Goal: Information Seeking & Learning: Find specific page/section

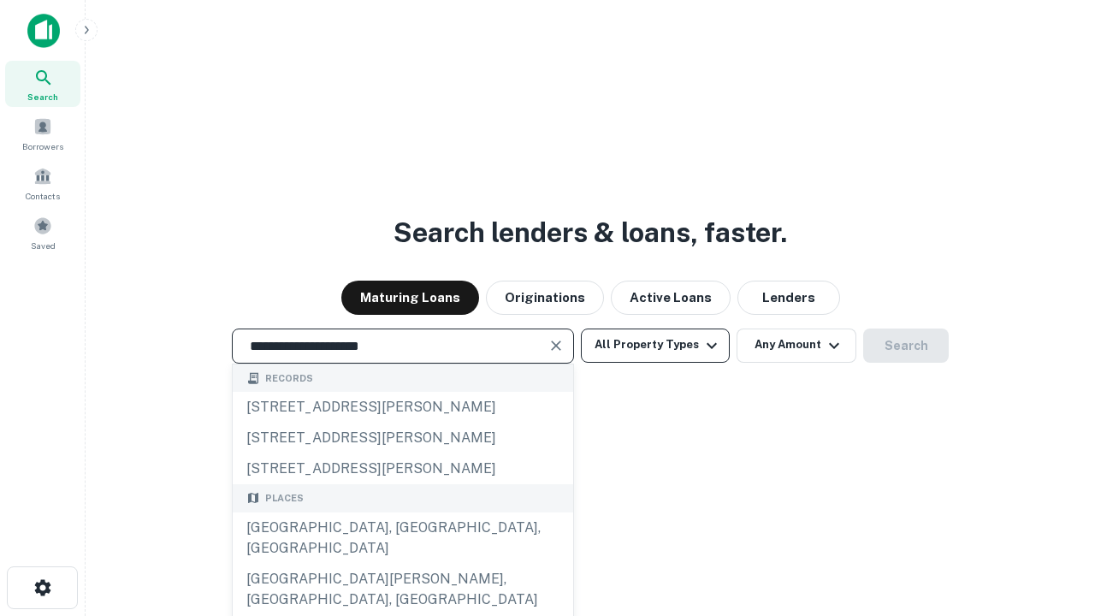
click at [655, 345] on button "All Property Types" at bounding box center [655, 346] width 149 height 34
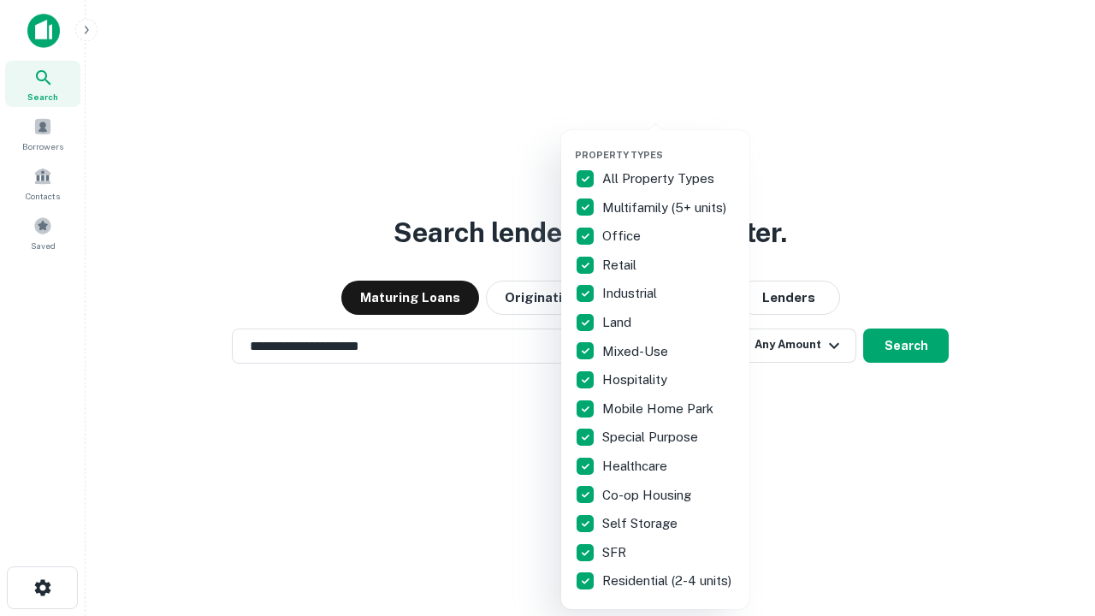
type input "**********"
click at [669, 144] on button "button" at bounding box center [669, 144] width 188 height 1
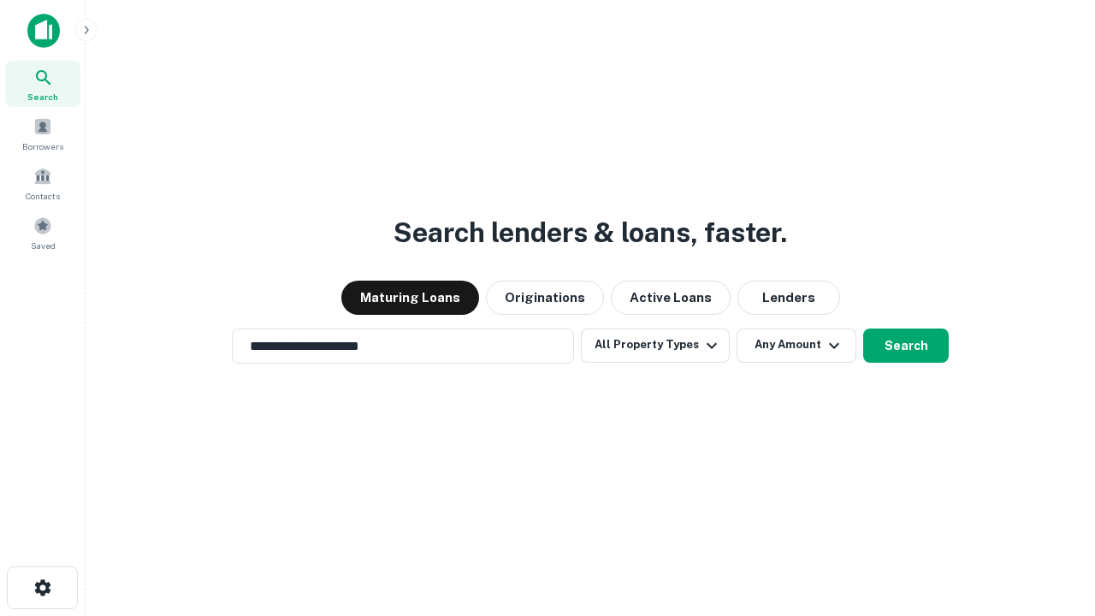
scroll to position [10, 206]
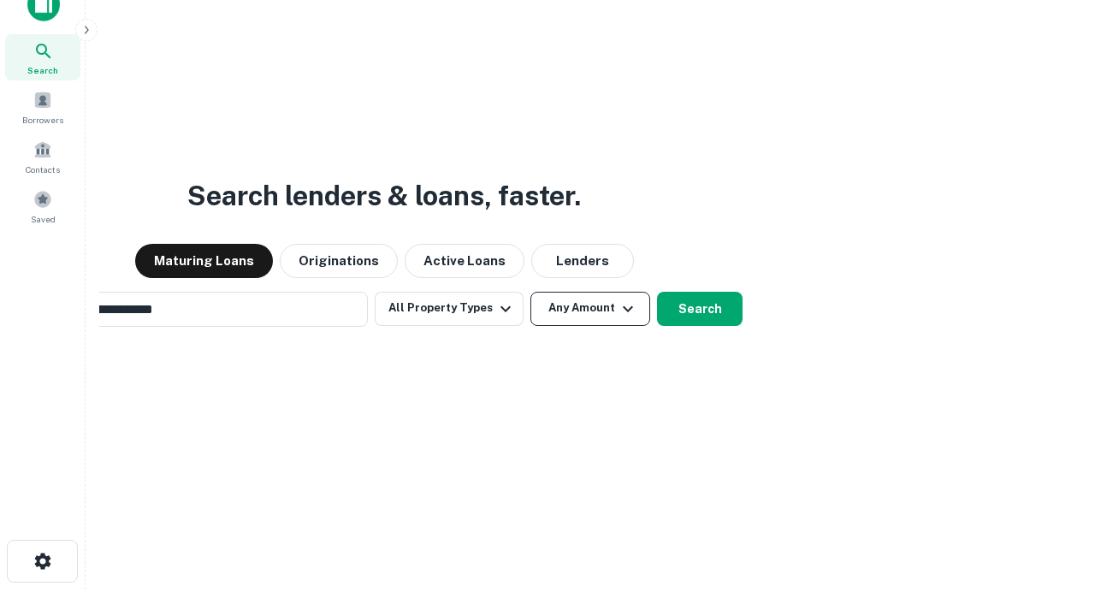
click at [531, 292] on button "Any Amount" at bounding box center [591, 309] width 120 height 34
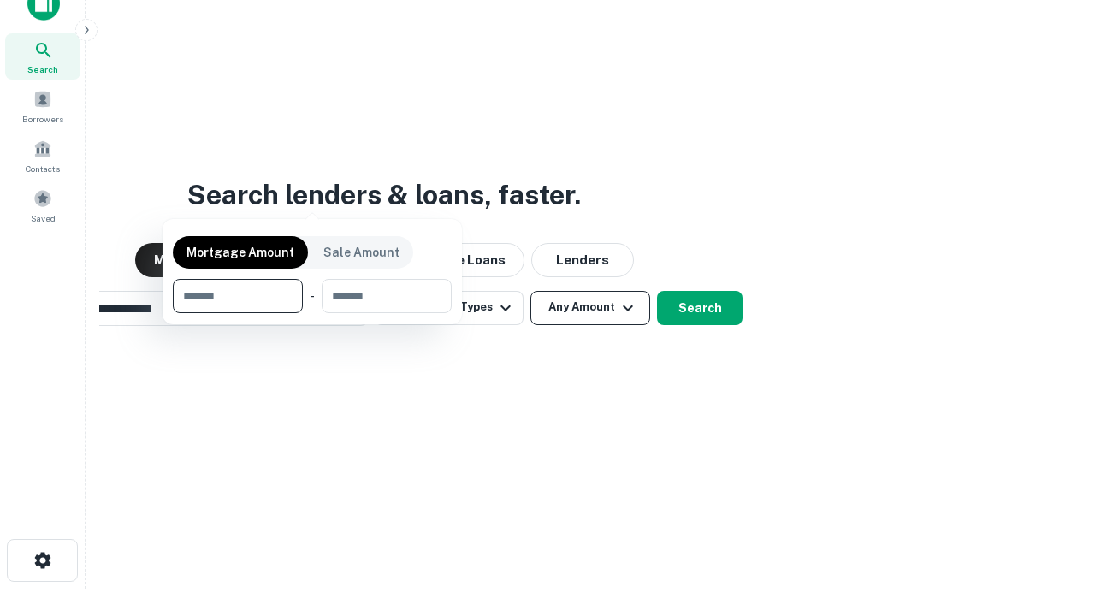
scroll to position [123, 484]
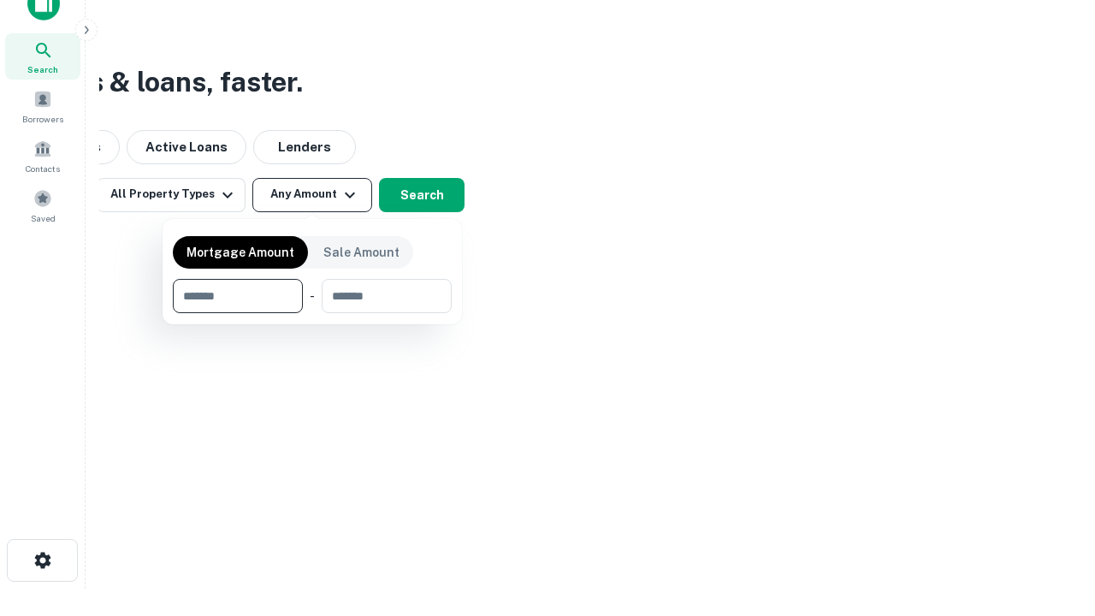
type input "*******"
click at [312, 313] on button "button" at bounding box center [312, 313] width 279 height 1
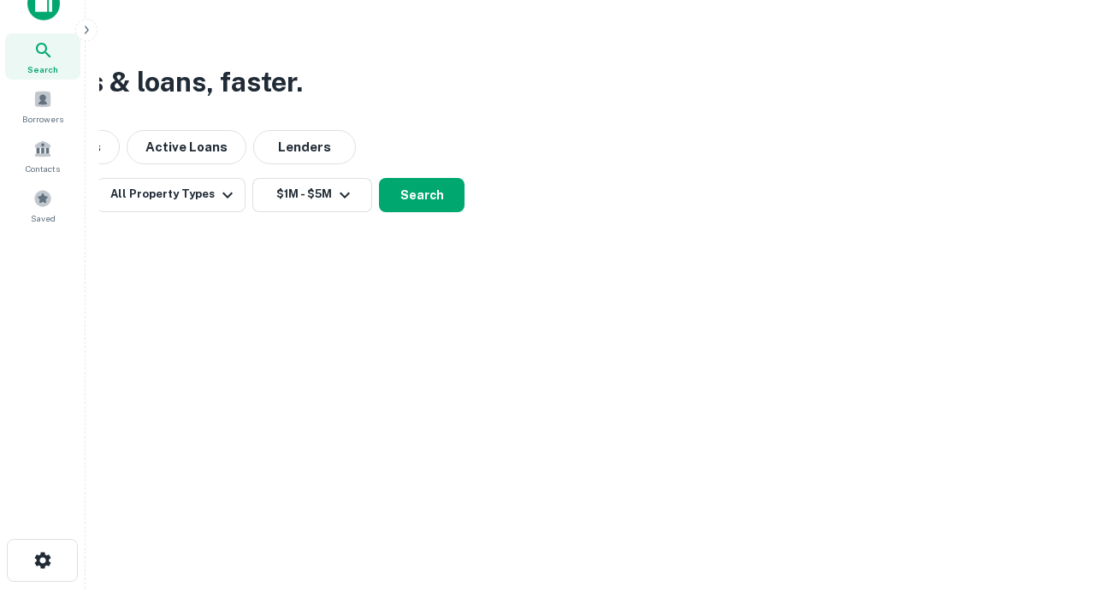
scroll to position [27, 0]
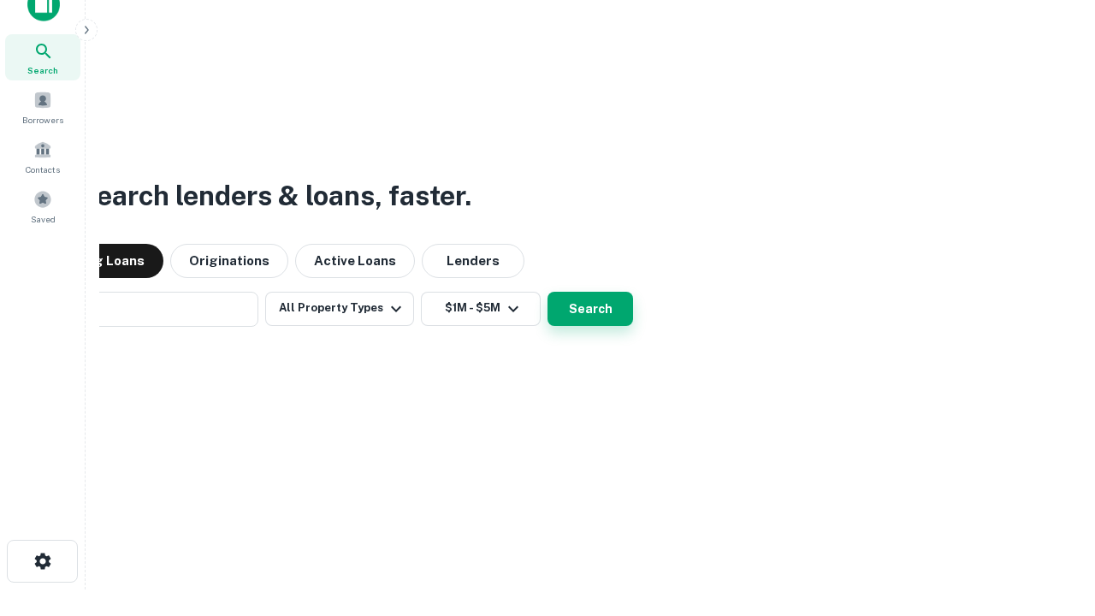
click at [548, 292] on button "Search" at bounding box center [591, 309] width 86 height 34
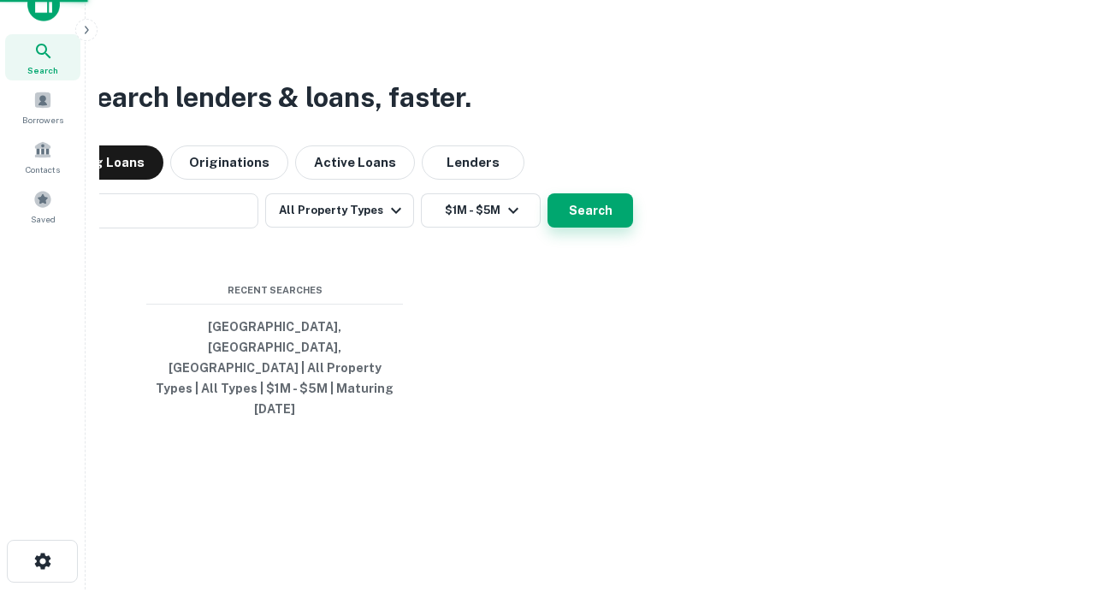
scroll to position [27, 0]
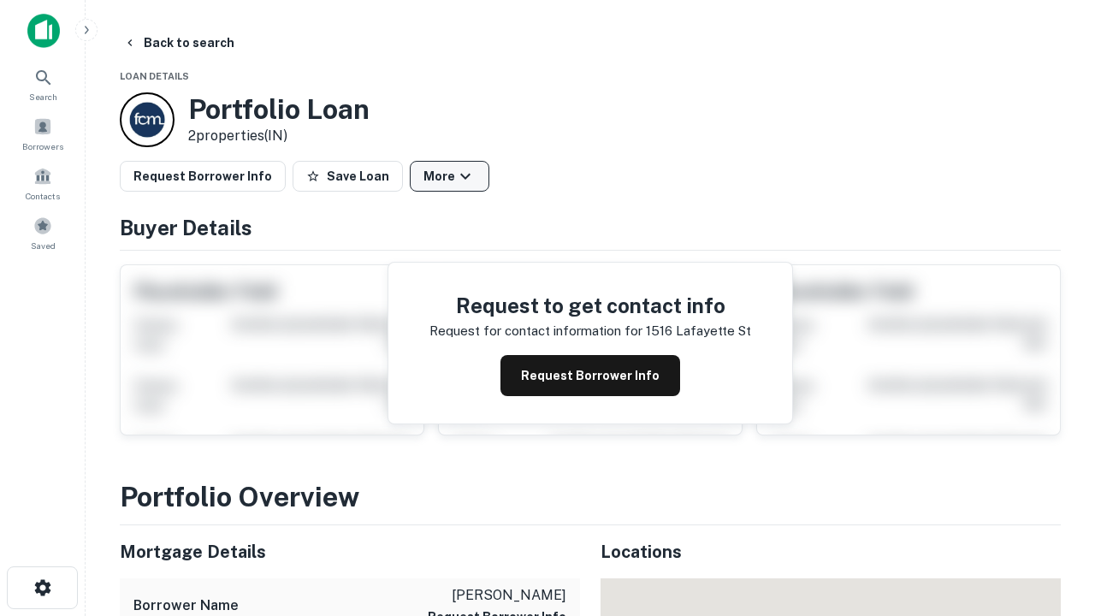
click at [449, 176] on button "More" at bounding box center [450, 176] width 80 height 31
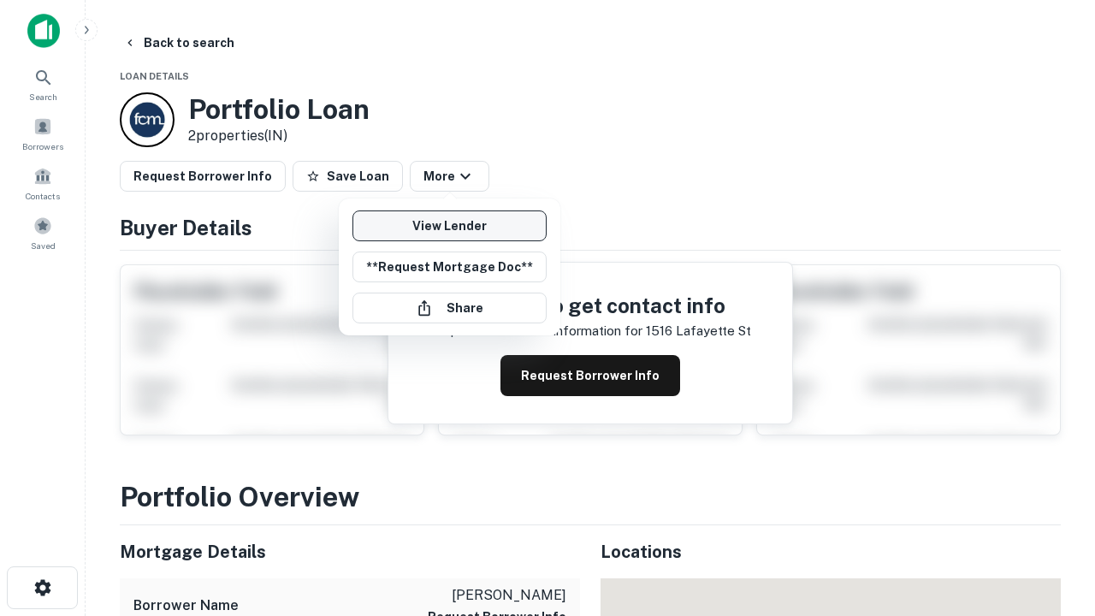
click at [449, 226] on link "View Lender" at bounding box center [450, 226] width 194 height 31
